Goal: Information Seeking & Learning: Learn about a topic

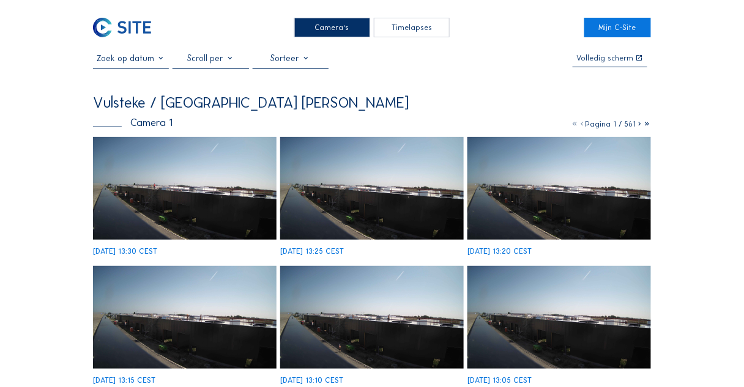
click at [212, 173] on div "[DATE] 13:30 CEST" at bounding box center [185, 196] width 184 height 119
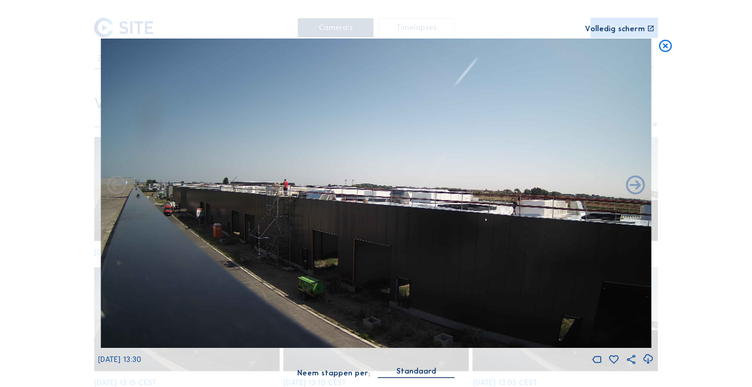
click at [348, 309] on img at bounding box center [375, 194] width 551 height 310
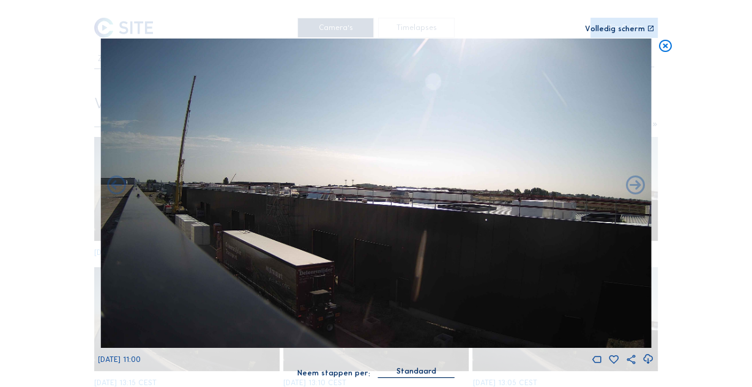
click at [664, 51] on icon at bounding box center [665, 47] width 15 height 16
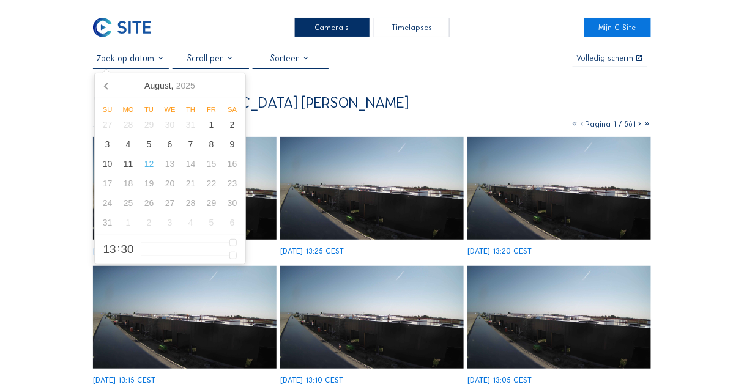
click at [145, 56] on input "text" at bounding box center [131, 58] width 76 height 10
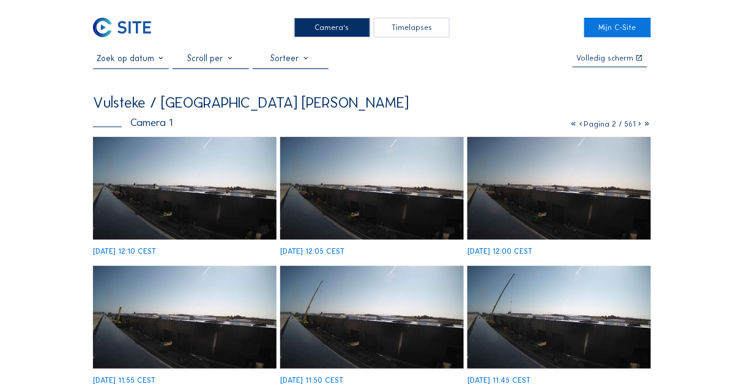
click at [222, 187] on img at bounding box center [185, 188] width 184 height 103
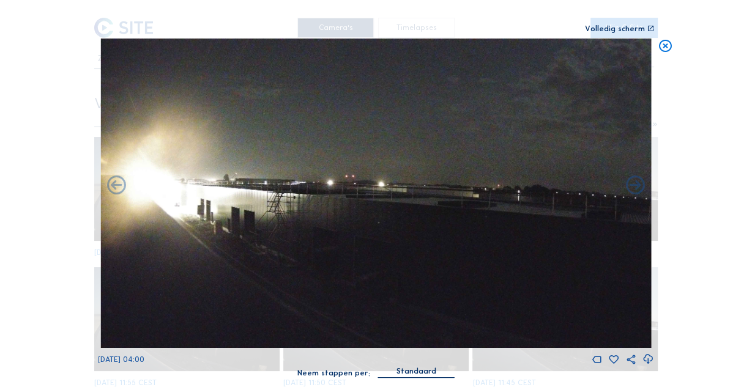
drag, startPoint x: 660, startPoint y: 51, endPoint x: 269, endPoint y: 62, distance: 391.6
click at [659, 51] on icon at bounding box center [665, 47] width 15 height 16
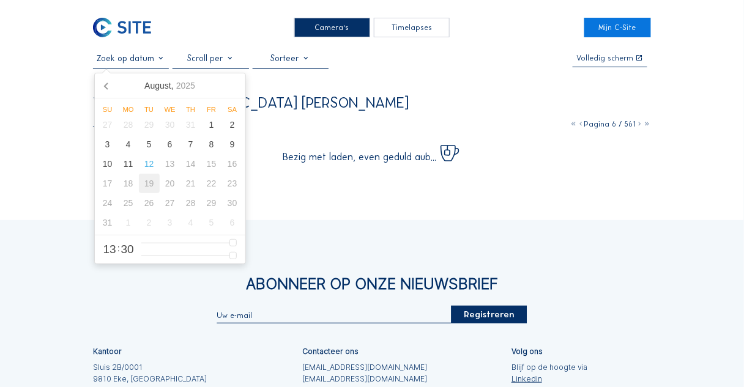
click at [112, 59] on input "text" at bounding box center [131, 58] width 76 height 10
click at [108, 86] on icon at bounding box center [107, 86] width 20 height 20
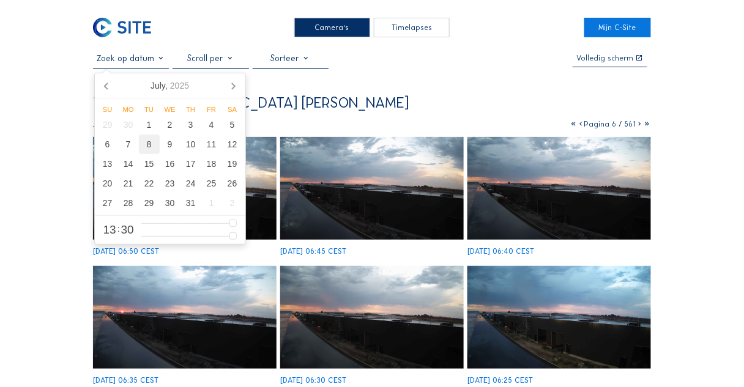
click at [150, 148] on div "8" at bounding box center [149, 145] width 21 height 20
type input "08/07/2025 13:30"
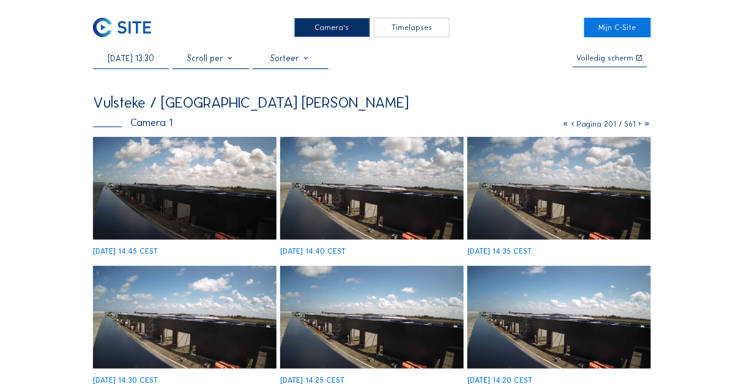
click at [173, 182] on img at bounding box center [185, 188] width 184 height 103
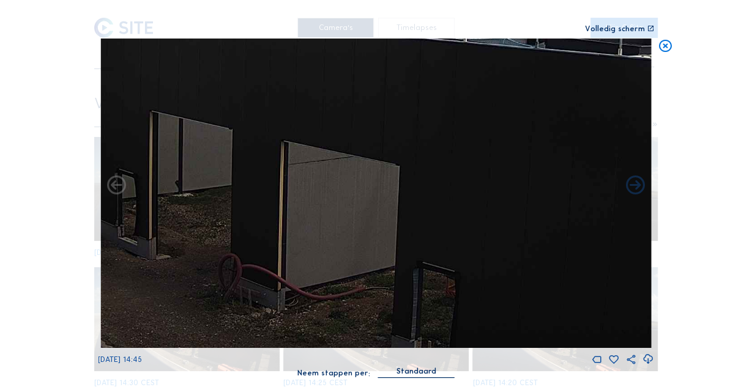
drag, startPoint x: 415, startPoint y: 314, endPoint x: 371, endPoint y: 236, distance: 89.8
click at [371, 236] on img at bounding box center [375, 194] width 551 height 310
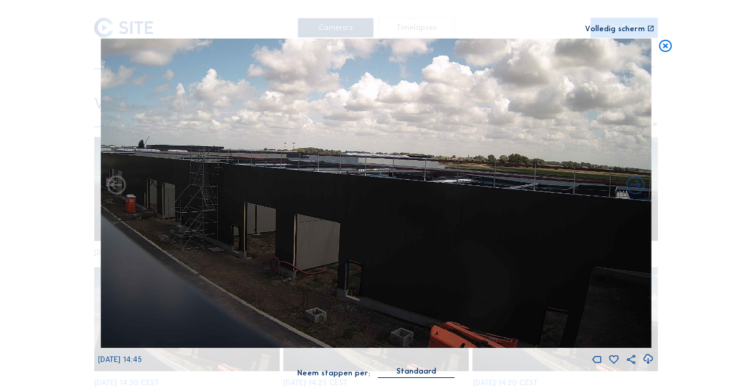
drag, startPoint x: 493, startPoint y: 268, endPoint x: 442, endPoint y: 250, distance: 53.8
click at [438, 248] on img at bounding box center [375, 194] width 551 height 310
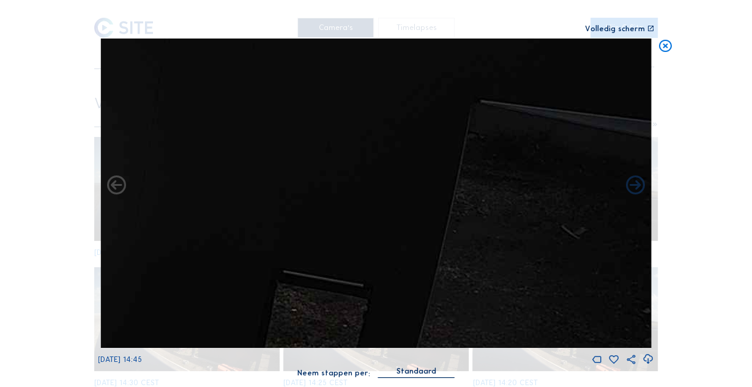
drag, startPoint x: 421, startPoint y: 229, endPoint x: 434, endPoint y: 228, distance: 12.9
click at [398, 230] on img at bounding box center [375, 194] width 551 height 310
drag, startPoint x: 570, startPoint y: 240, endPoint x: 412, endPoint y: 239, distance: 157.8
click at [412, 239] on img at bounding box center [375, 194] width 551 height 310
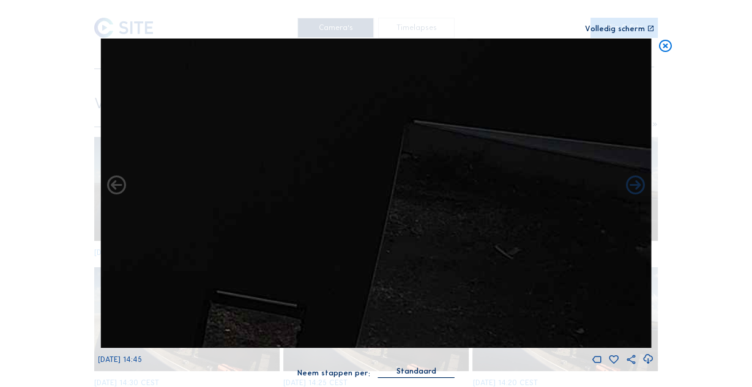
drag, startPoint x: 533, startPoint y: 216, endPoint x: 528, endPoint y: 221, distance: 7.8
click at [528, 221] on img at bounding box center [375, 194] width 551 height 310
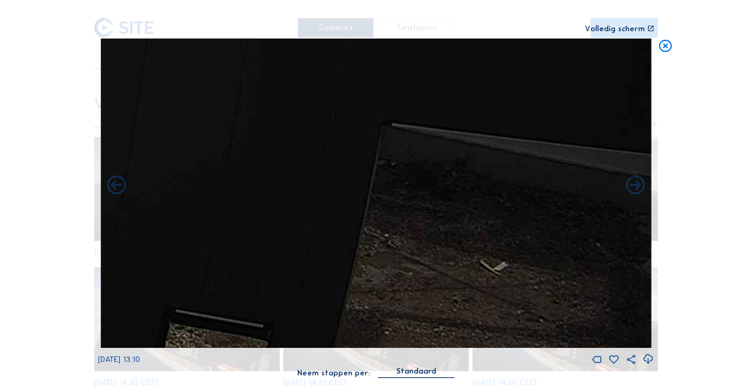
drag, startPoint x: 514, startPoint y: 283, endPoint x: 447, endPoint y: 311, distance: 73.3
click at [447, 314] on img at bounding box center [375, 194] width 551 height 310
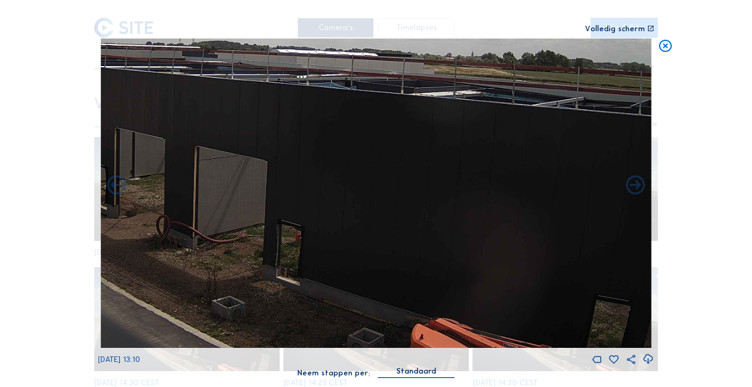
drag, startPoint x: 484, startPoint y: 257, endPoint x: 455, endPoint y: 243, distance: 32.6
click at [506, 254] on img at bounding box center [375, 194] width 551 height 310
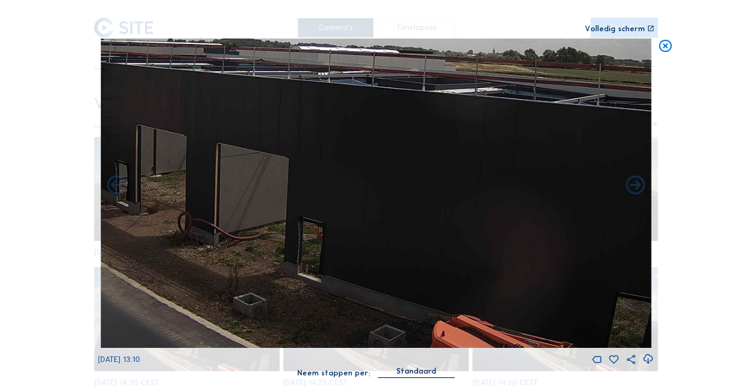
drag, startPoint x: 312, startPoint y: 233, endPoint x: 424, endPoint y: 233, distance: 111.9
click at [427, 231] on img at bounding box center [375, 194] width 551 height 310
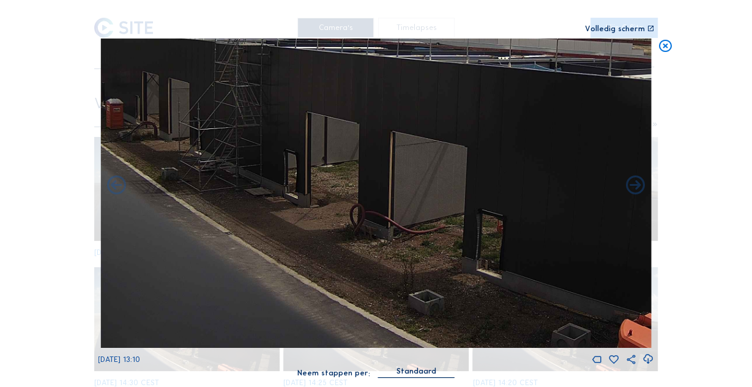
drag, startPoint x: 503, startPoint y: 231, endPoint x: 536, endPoint y: 239, distance: 33.2
click at [538, 237] on img at bounding box center [375, 194] width 551 height 310
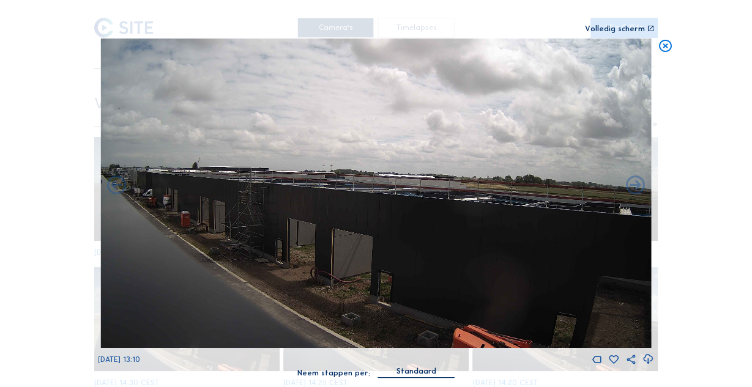
drag, startPoint x: 386, startPoint y: 284, endPoint x: 259, endPoint y: 220, distance: 142.8
click at [259, 220] on img at bounding box center [375, 194] width 551 height 310
drag, startPoint x: 433, startPoint y: 260, endPoint x: 388, endPoint y: 262, distance: 44.7
click at [407, 257] on img at bounding box center [375, 194] width 551 height 310
click at [669, 43] on icon at bounding box center [665, 47] width 15 height 16
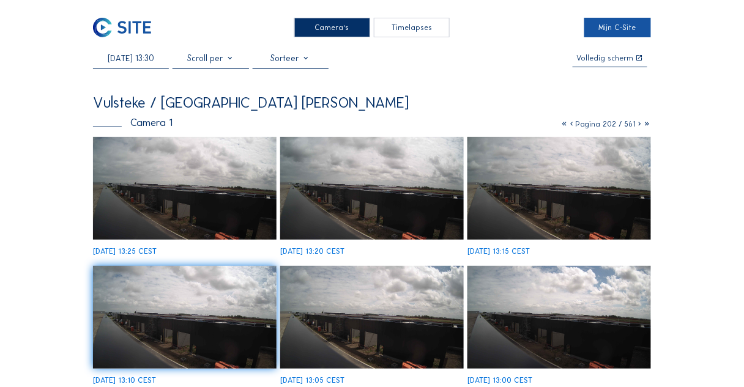
click at [630, 27] on link "Mijn C-Site" at bounding box center [617, 28] width 67 height 20
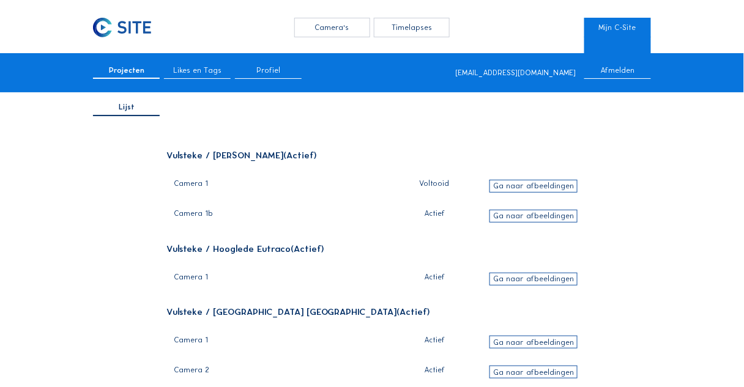
click at [116, 32] on img at bounding box center [122, 28] width 58 height 20
